Goal: Transaction & Acquisition: Purchase product/service

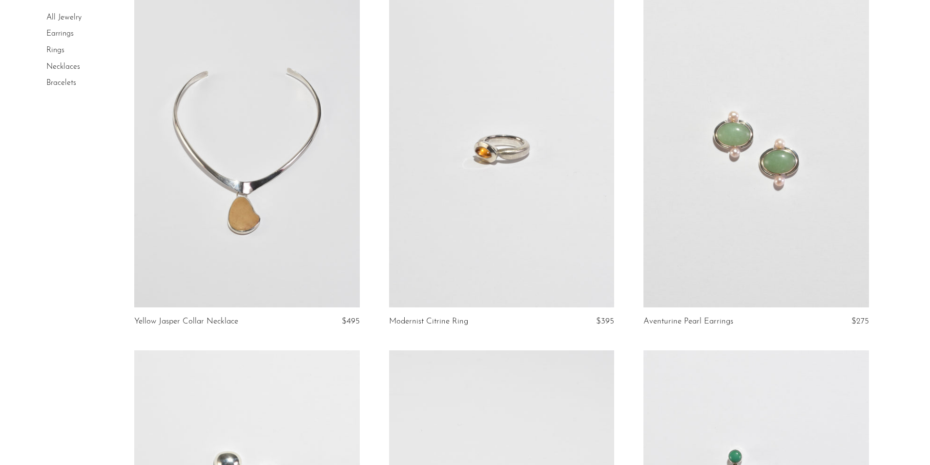
scroll to position [49, 0]
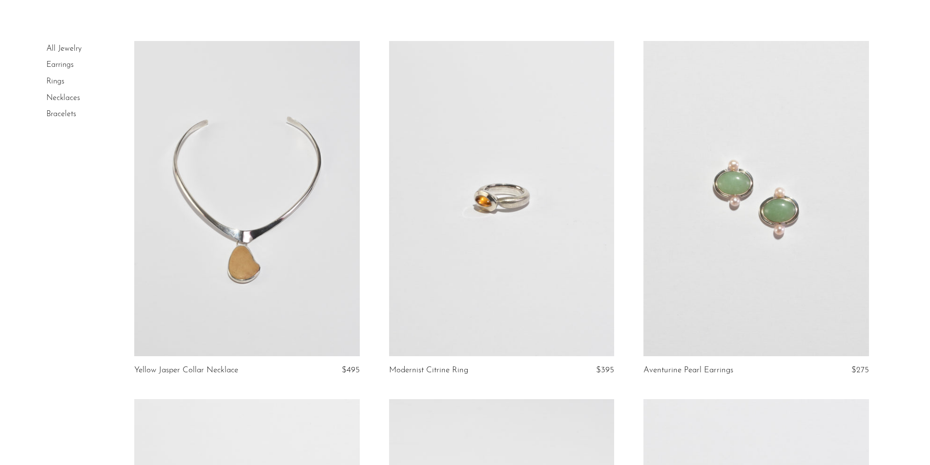
click at [57, 81] on link "Rings" at bounding box center [55, 82] width 18 height 8
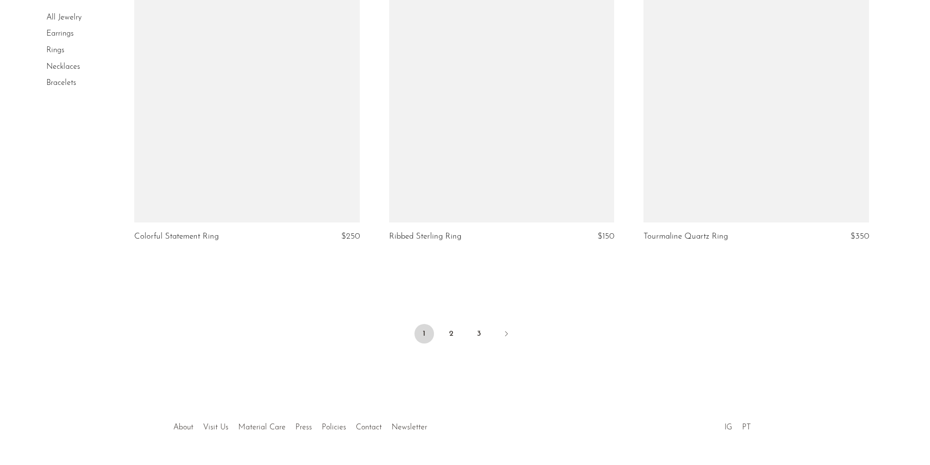
scroll to position [4149, 0]
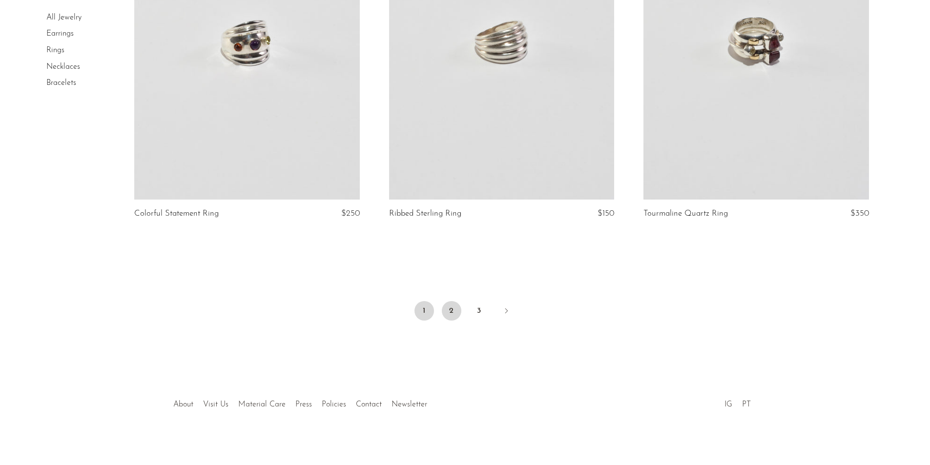
click at [450, 308] on link "2" at bounding box center [452, 311] width 20 height 20
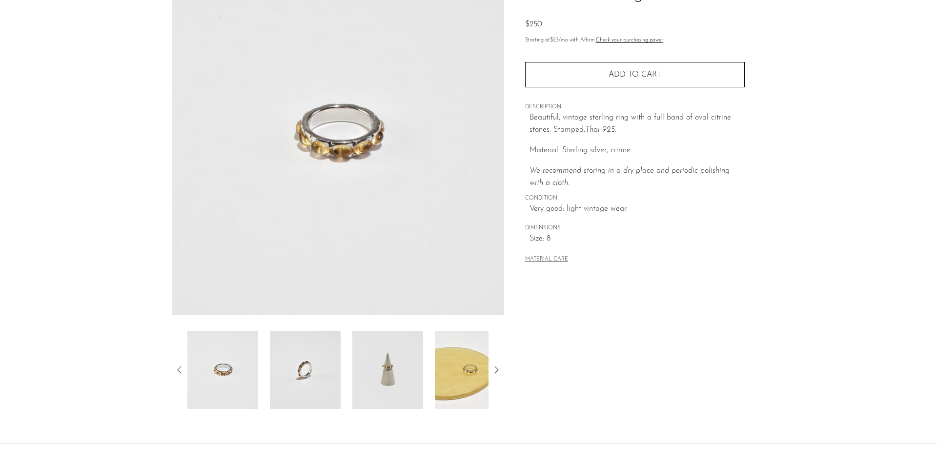
scroll to position [98, 0]
click at [297, 384] on img at bounding box center [305, 368] width 71 height 78
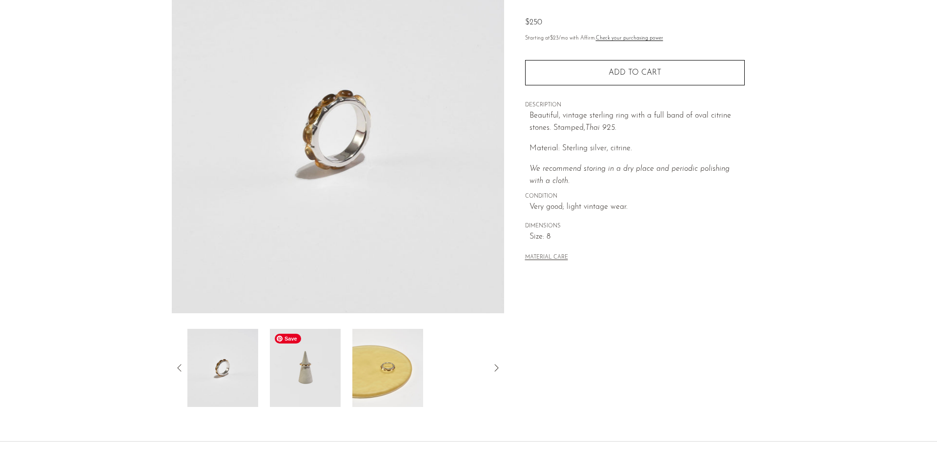
click at [328, 379] on img at bounding box center [305, 368] width 71 height 78
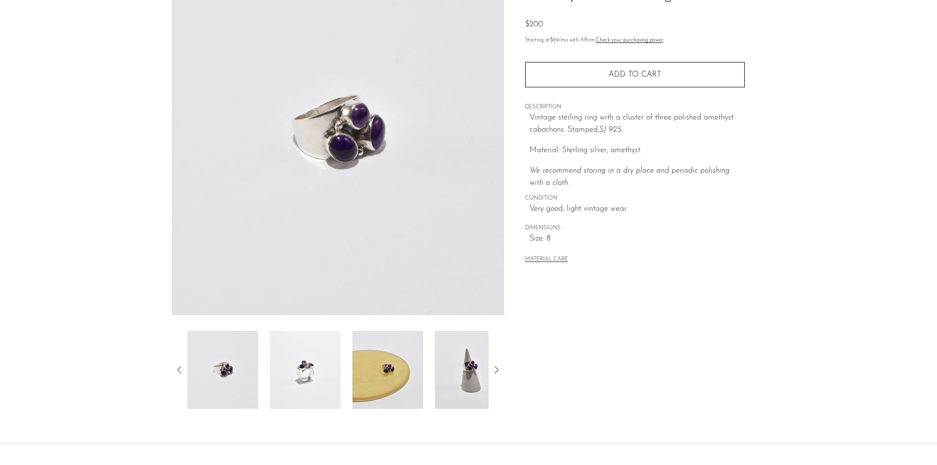
scroll to position [98, 0]
click at [298, 376] on img at bounding box center [305, 368] width 71 height 78
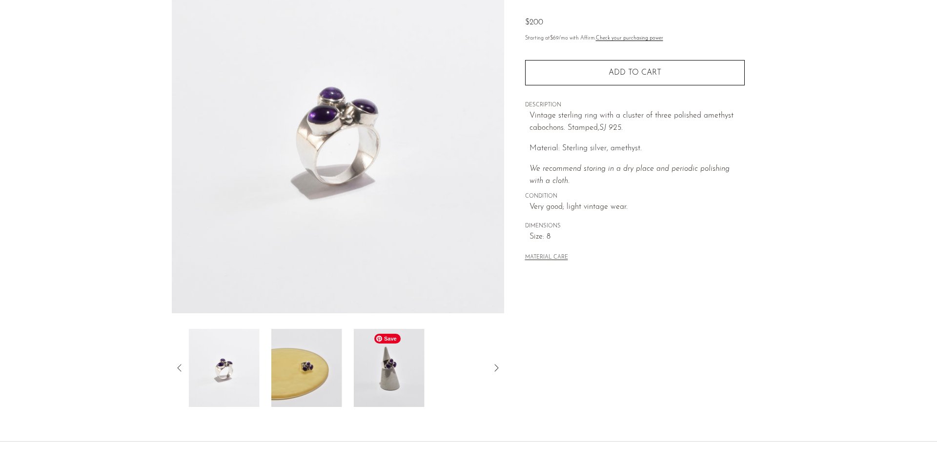
click at [394, 372] on img at bounding box center [389, 368] width 71 height 78
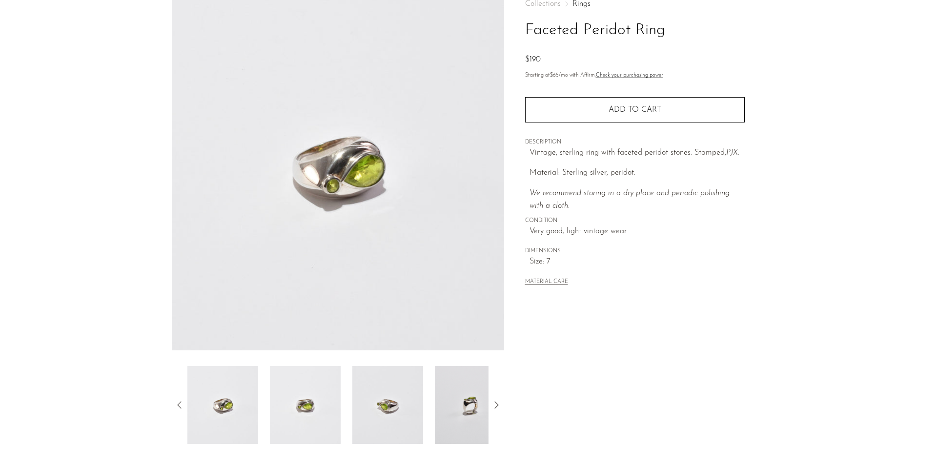
scroll to position [98, 0]
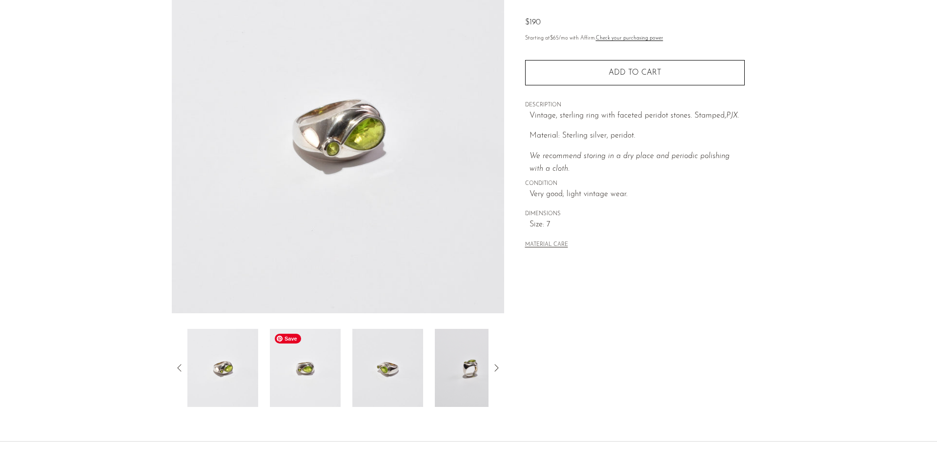
click at [326, 375] on img at bounding box center [305, 368] width 71 height 78
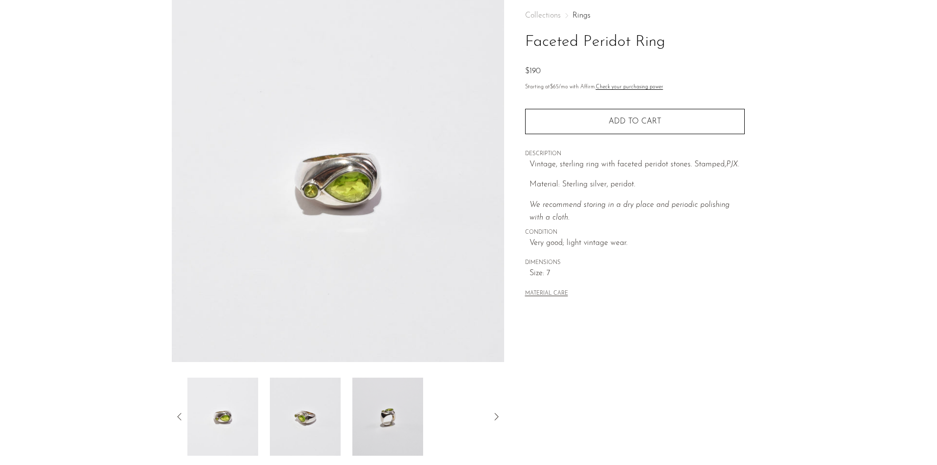
scroll to position [0, 0]
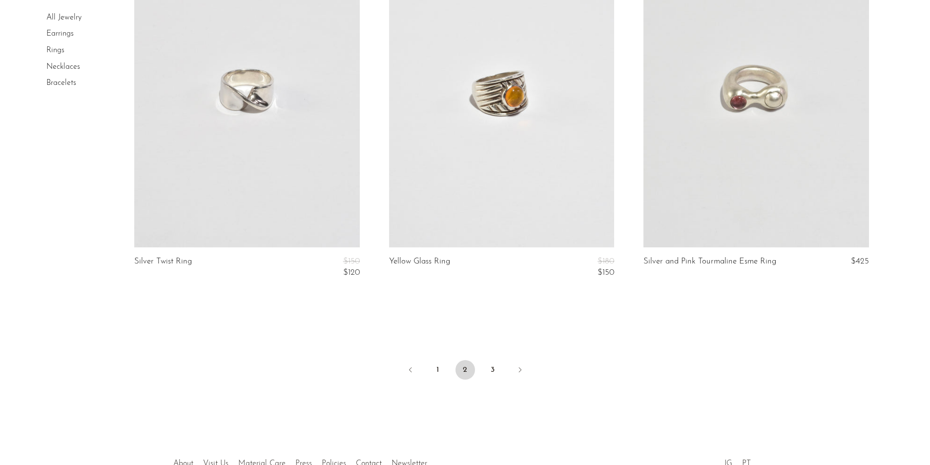
scroll to position [4149, 0]
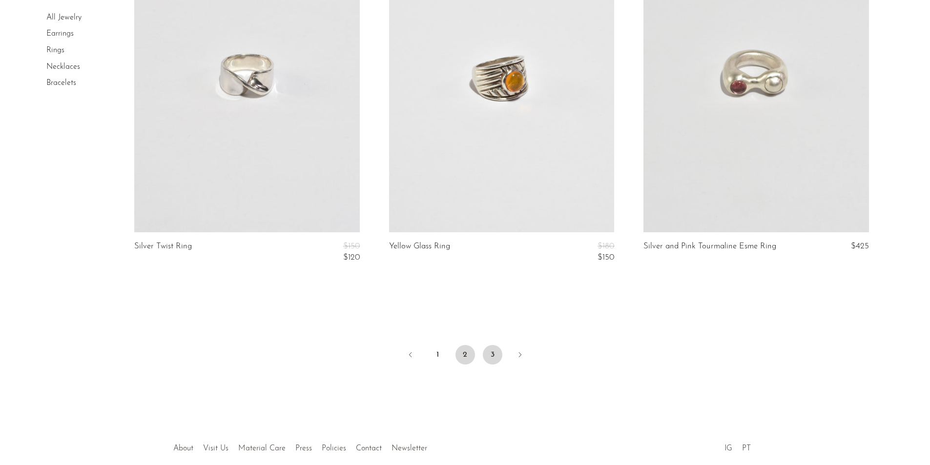
click at [491, 358] on link "3" at bounding box center [493, 355] width 20 height 20
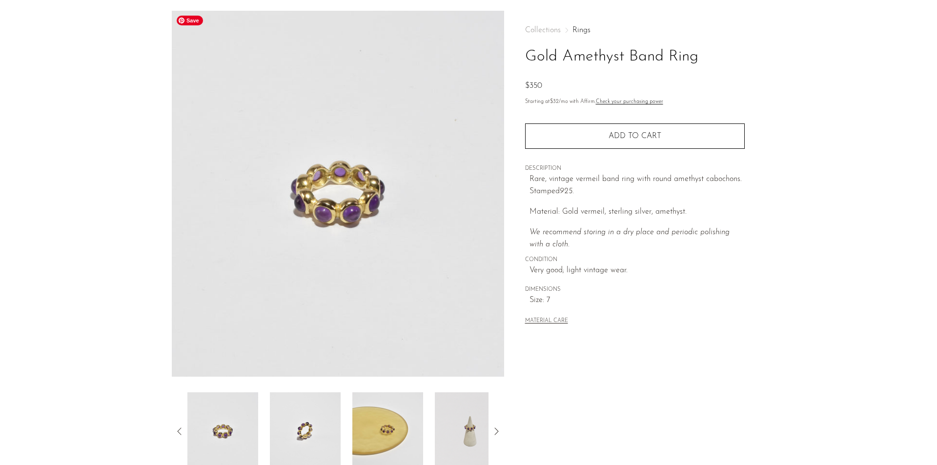
scroll to position [49, 0]
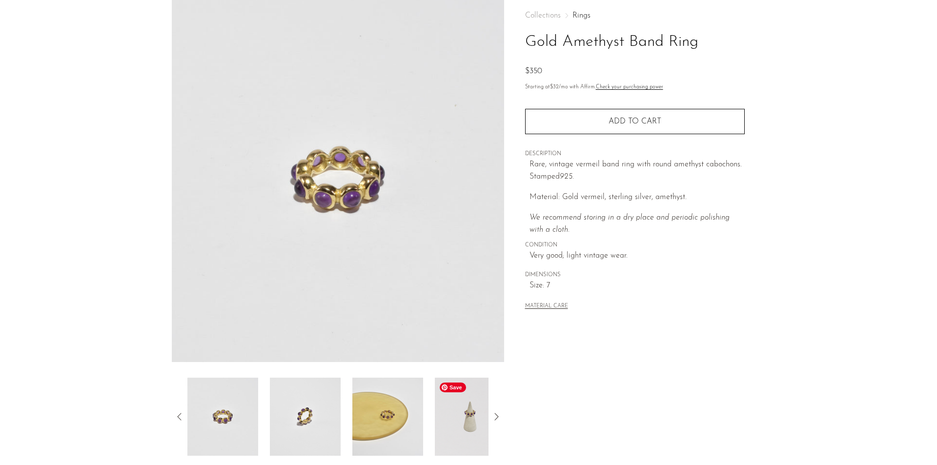
click at [464, 418] on img at bounding box center [470, 417] width 71 height 78
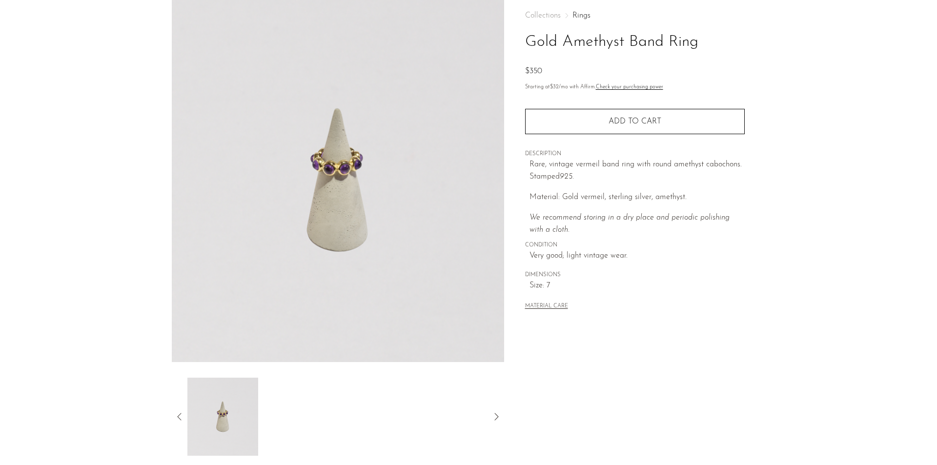
scroll to position [0, 0]
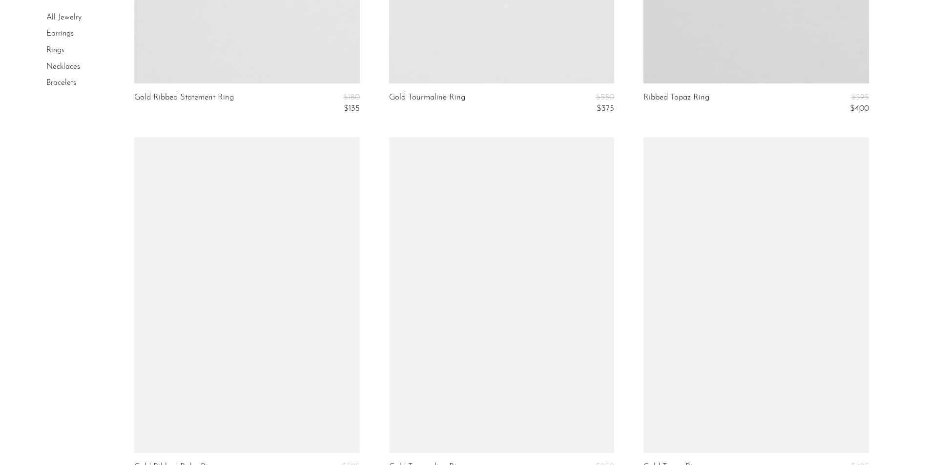
scroll to position [2734, 0]
